Goal: Task Accomplishment & Management: Manage account settings

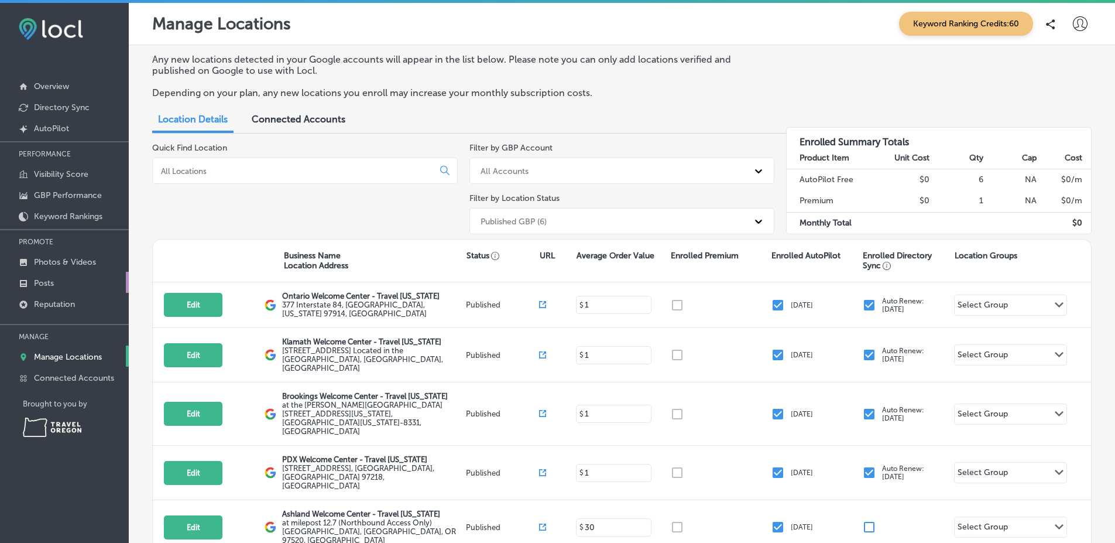
click at [87, 282] on link "Posts" at bounding box center [64, 282] width 129 height 21
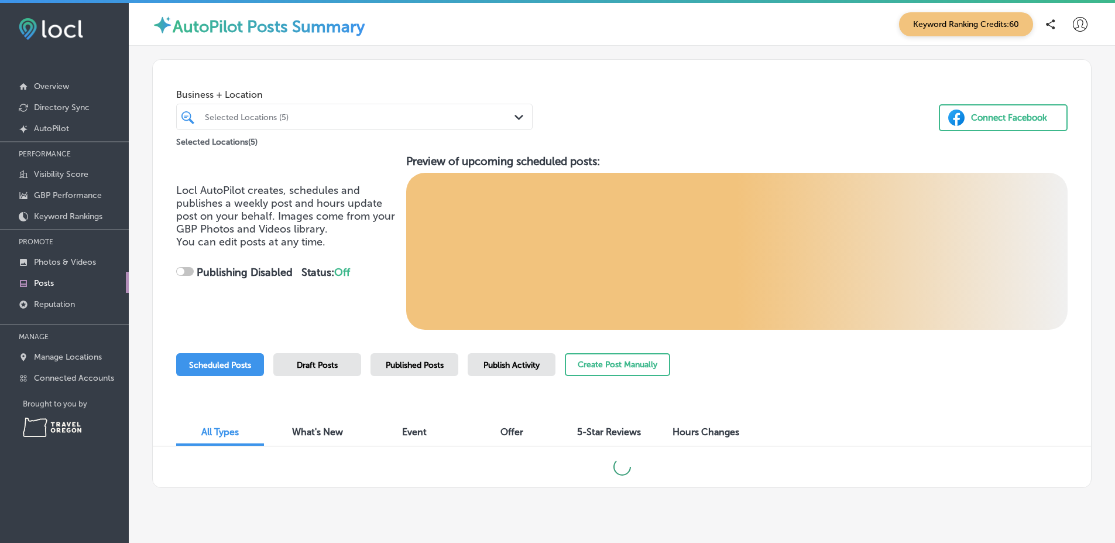
click at [599, 430] on span "5-Star Reviews" at bounding box center [609, 431] width 64 height 11
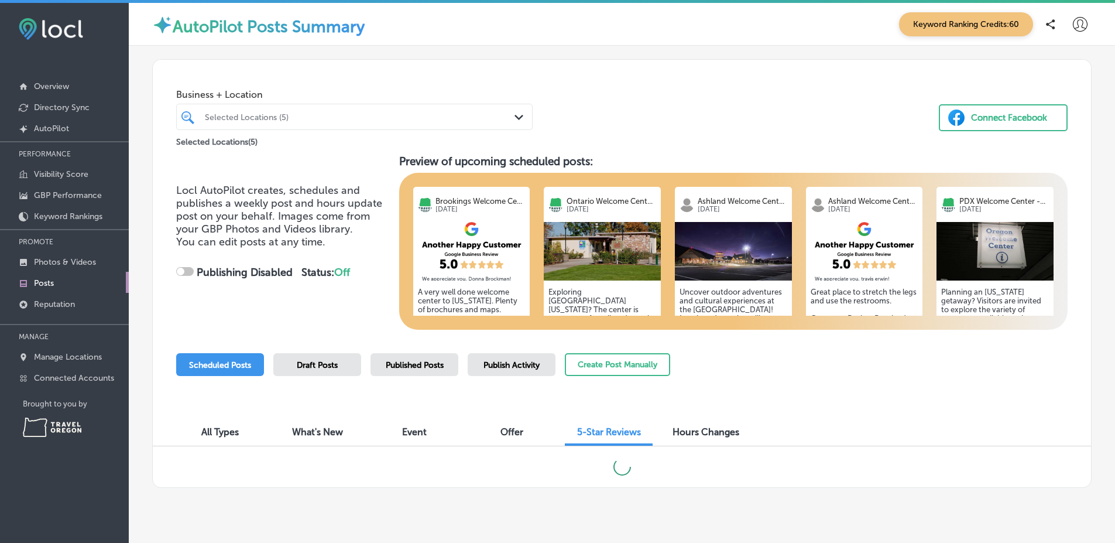
checkbox input "true"
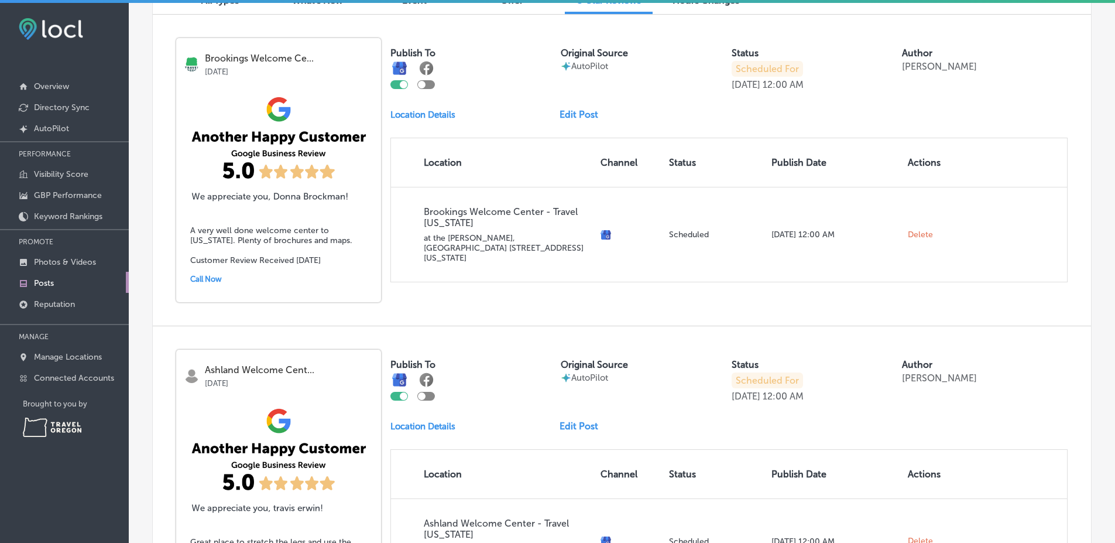
scroll to position [355, 0]
